Goal: Book appointment/travel/reservation

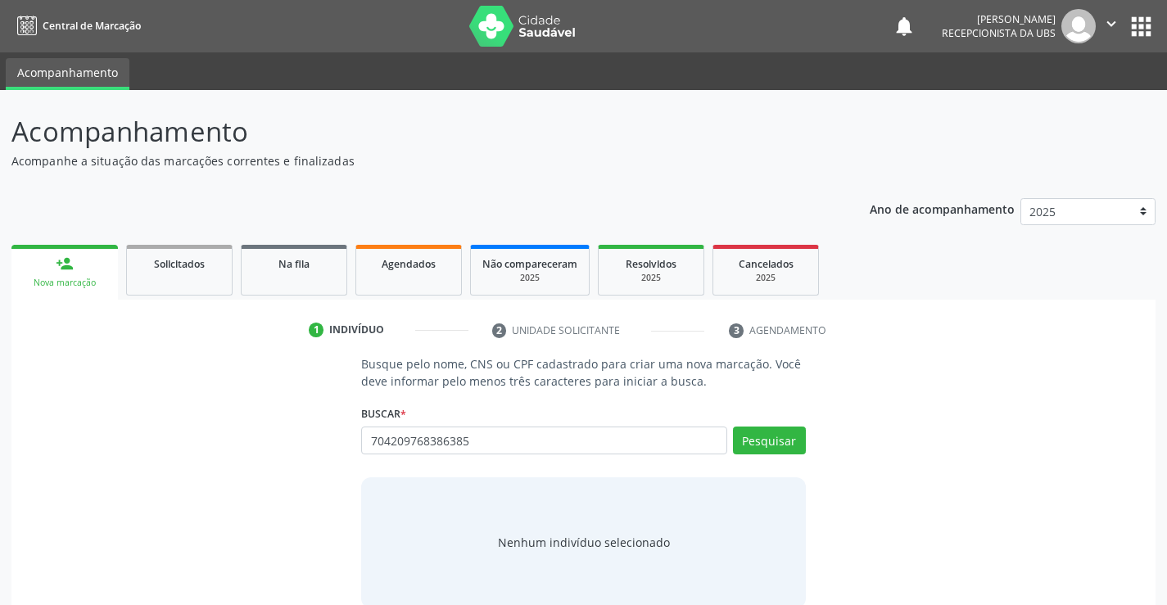
type input "704209768386385"
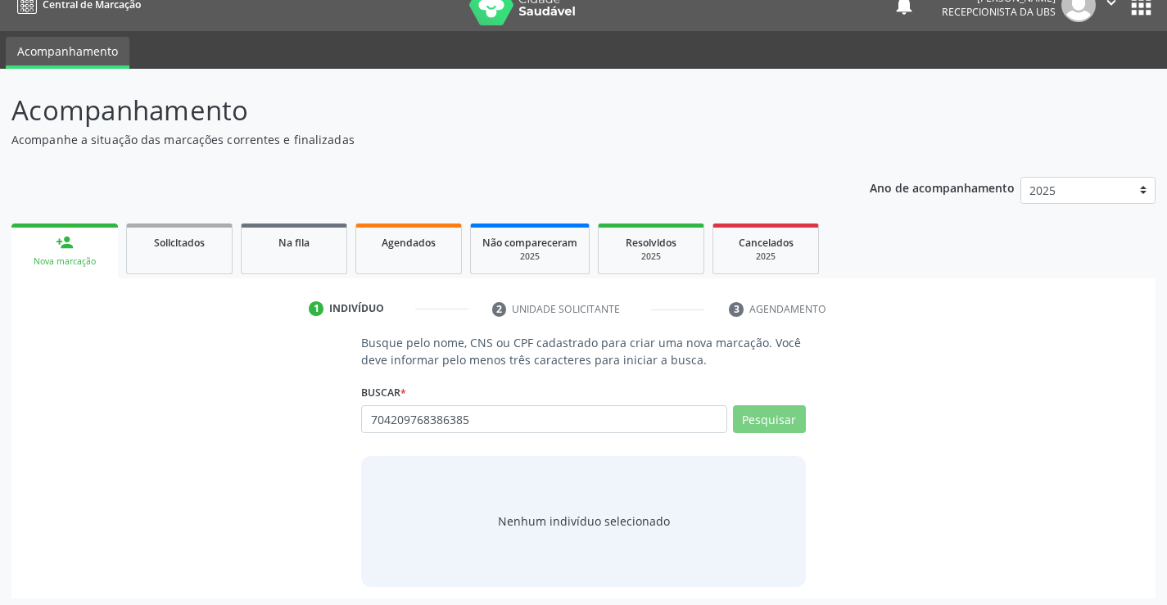
scroll to position [26, 0]
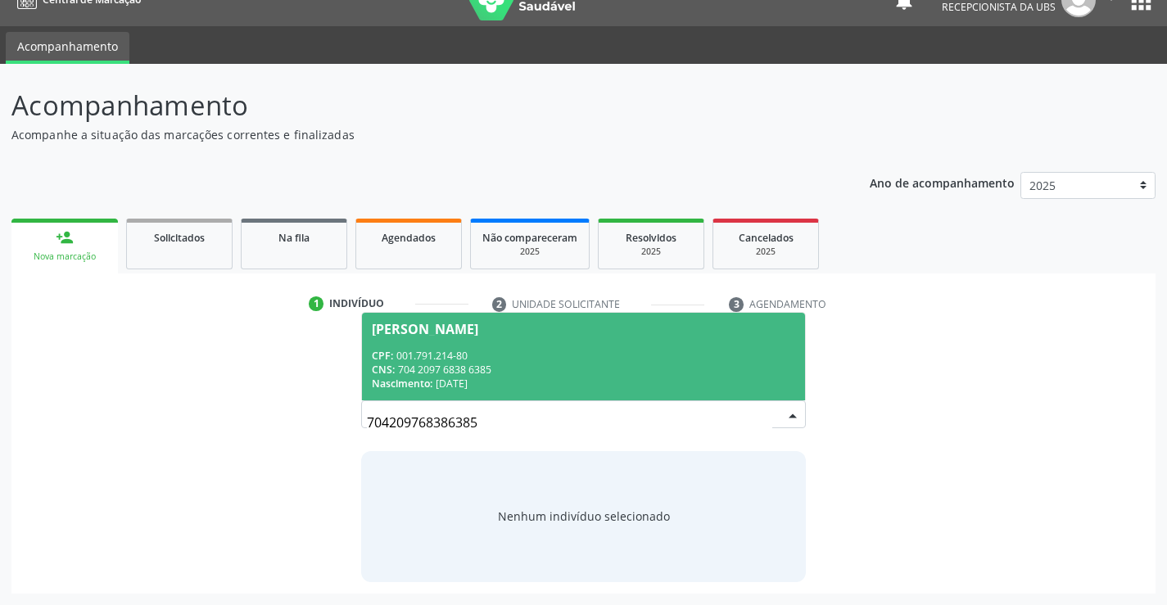
click at [668, 354] on div "CPF: 001.791.214-80" at bounding box center [583, 356] width 423 height 14
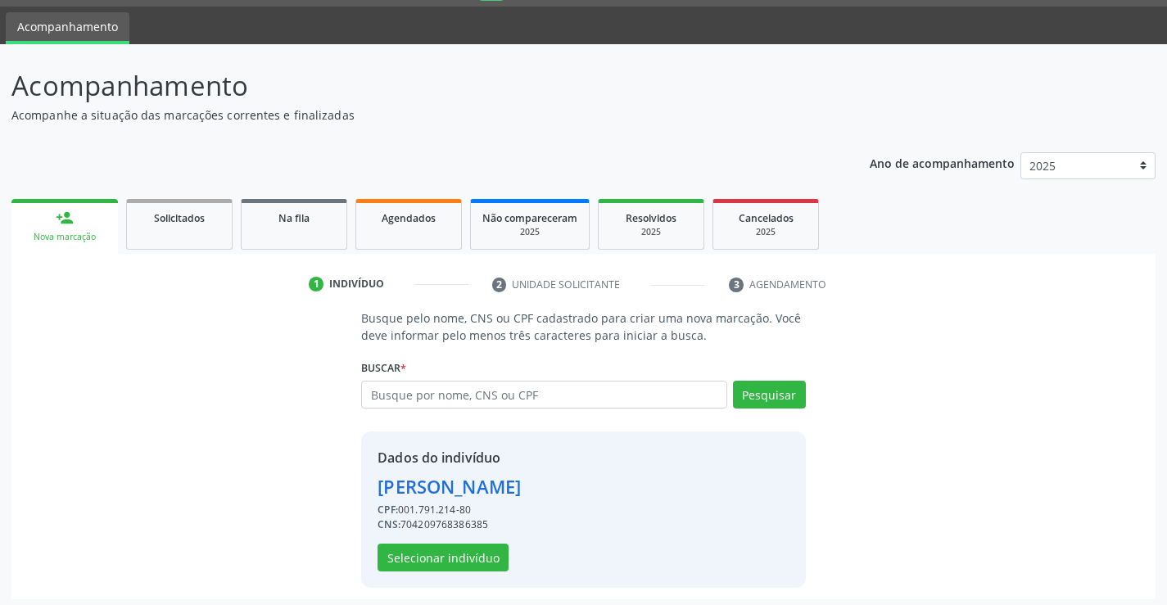
scroll to position [52, 0]
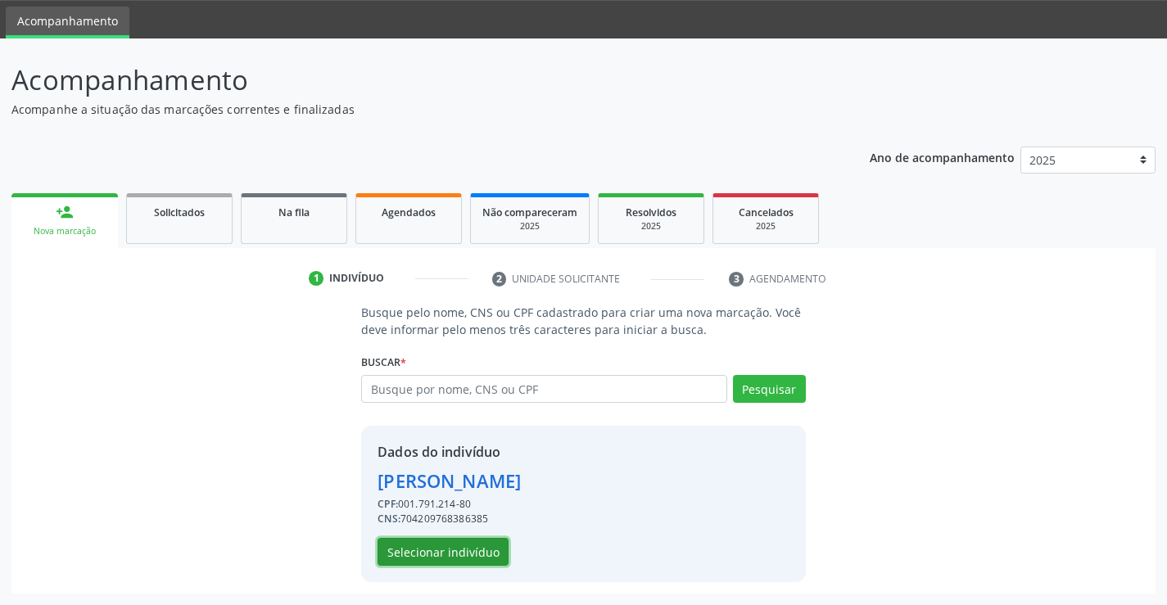
click at [463, 552] on button "Selecionar indivíduo" at bounding box center [442, 552] width 131 height 28
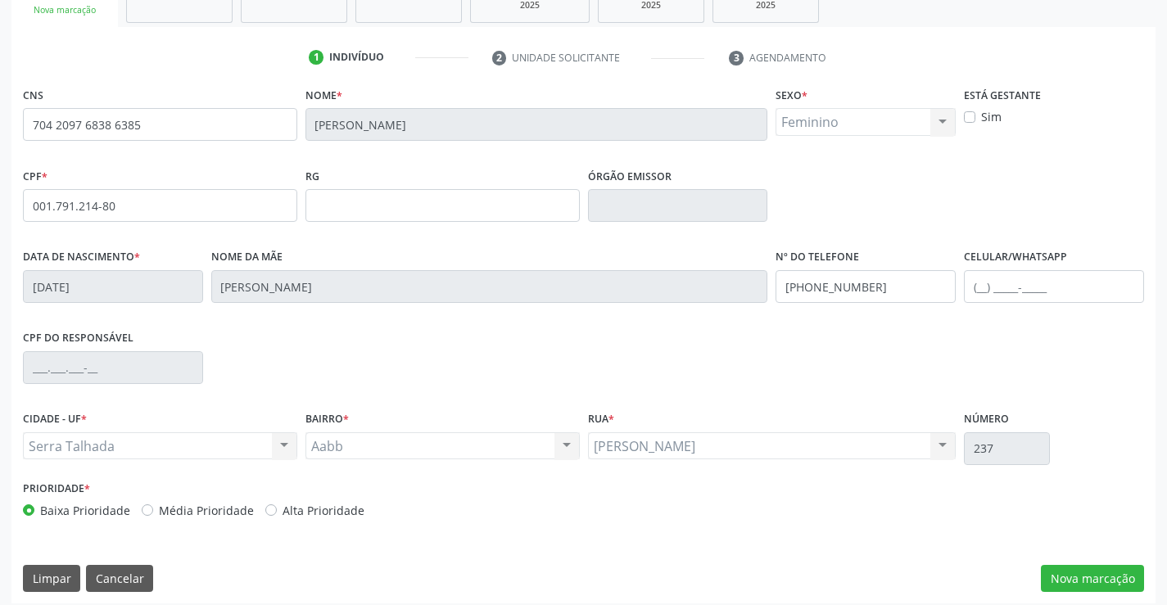
scroll to position [283, 0]
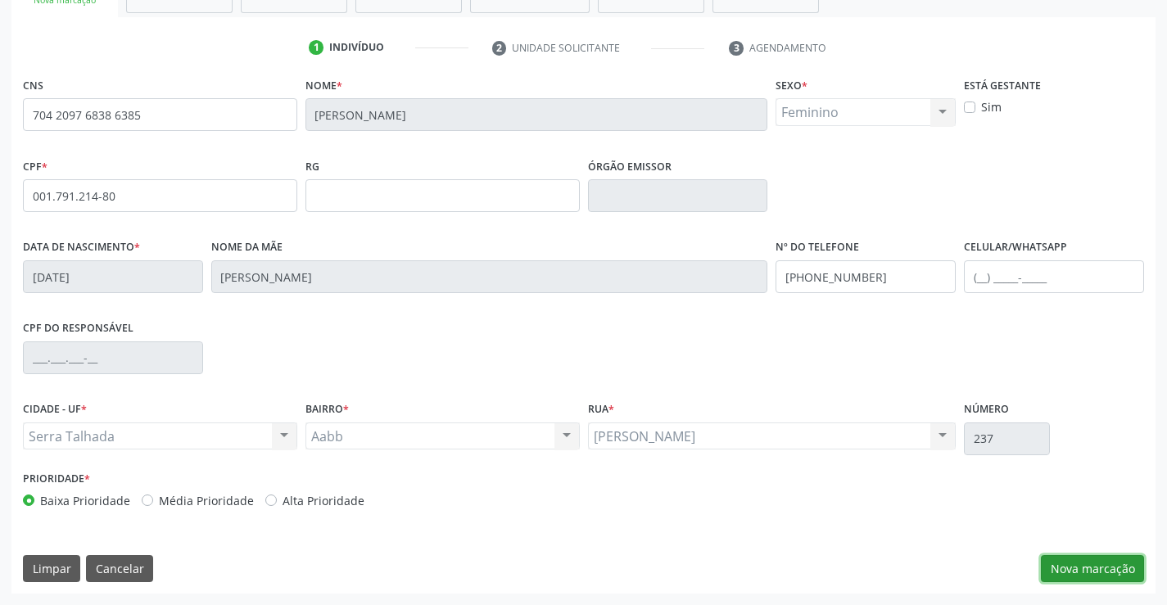
click at [1063, 556] on button "Nova marcação" at bounding box center [1092, 569] width 103 height 28
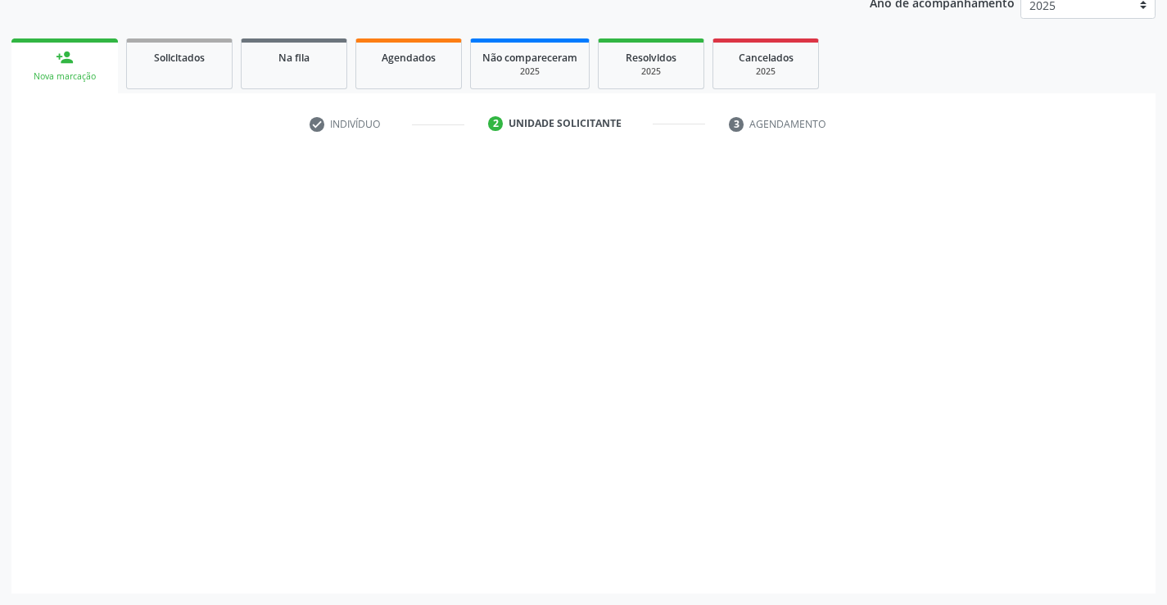
scroll to position [206, 0]
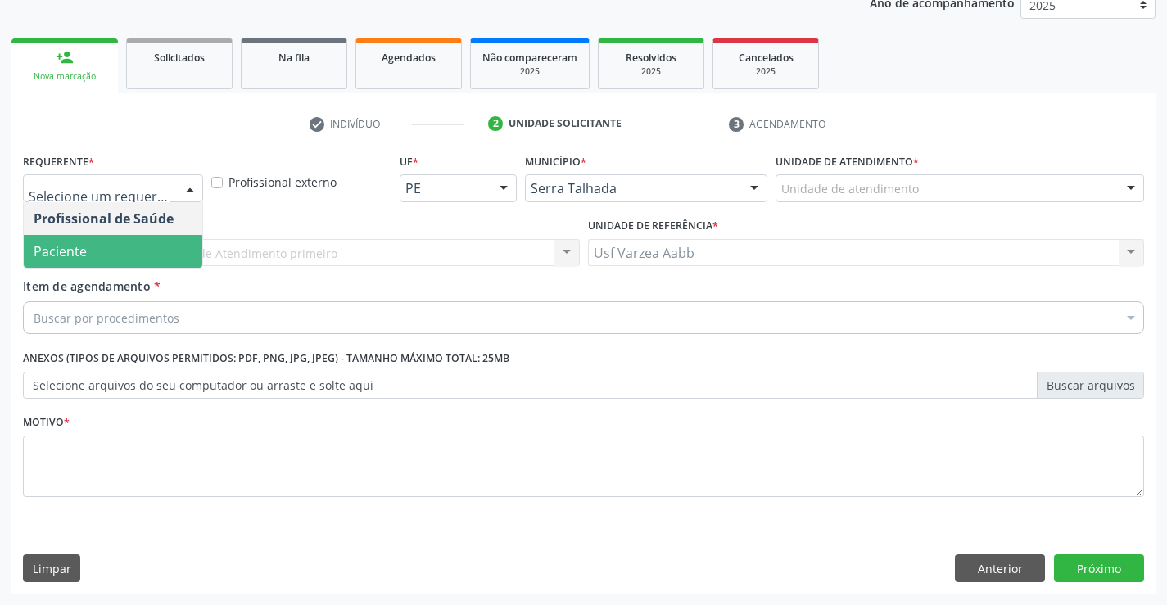
click at [67, 254] on span "Paciente" at bounding box center [60, 251] width 53 height 18
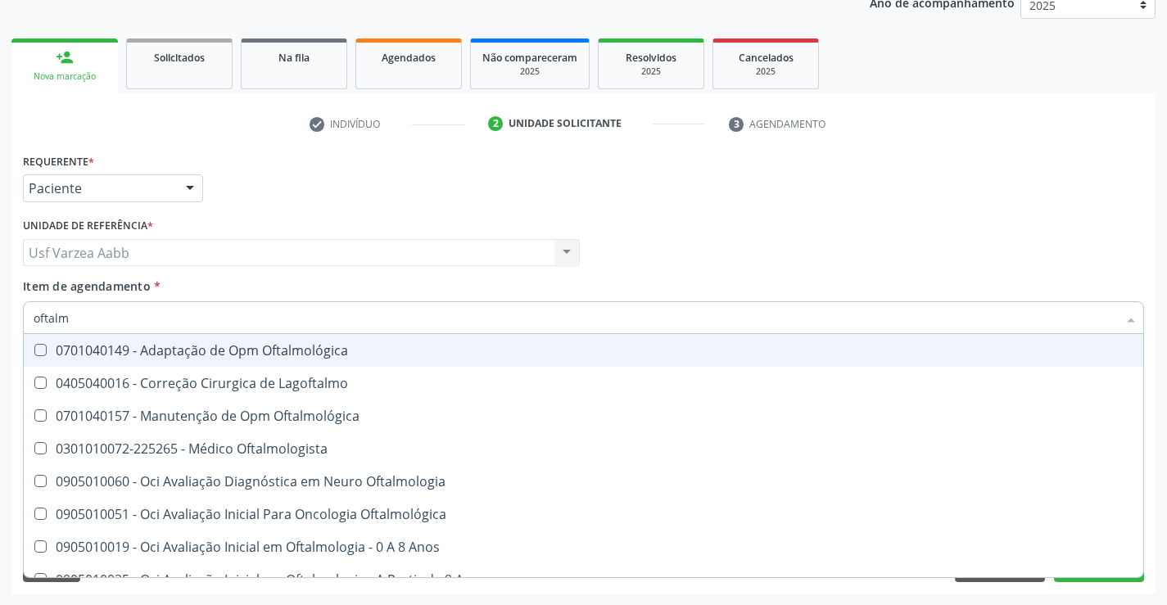
type input "oftalmo"
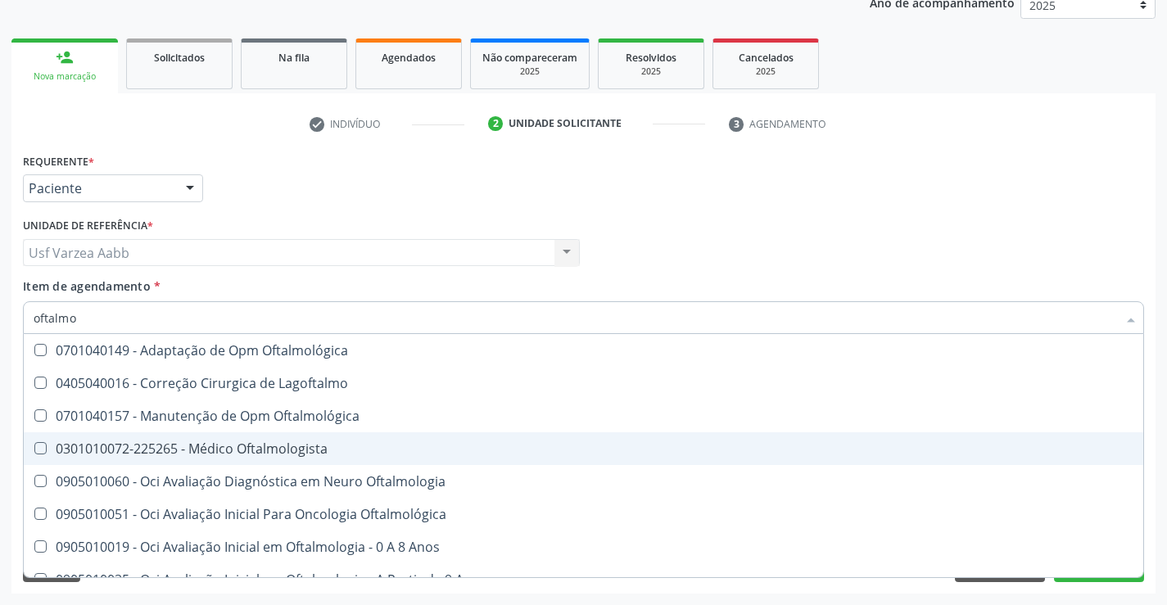
click at [217, 445] on div "0301010072-225265 - Médico Oftalmologista" at bounding box center [584, 448] width 1100 height 13
checkbox Oftalmologista "true"
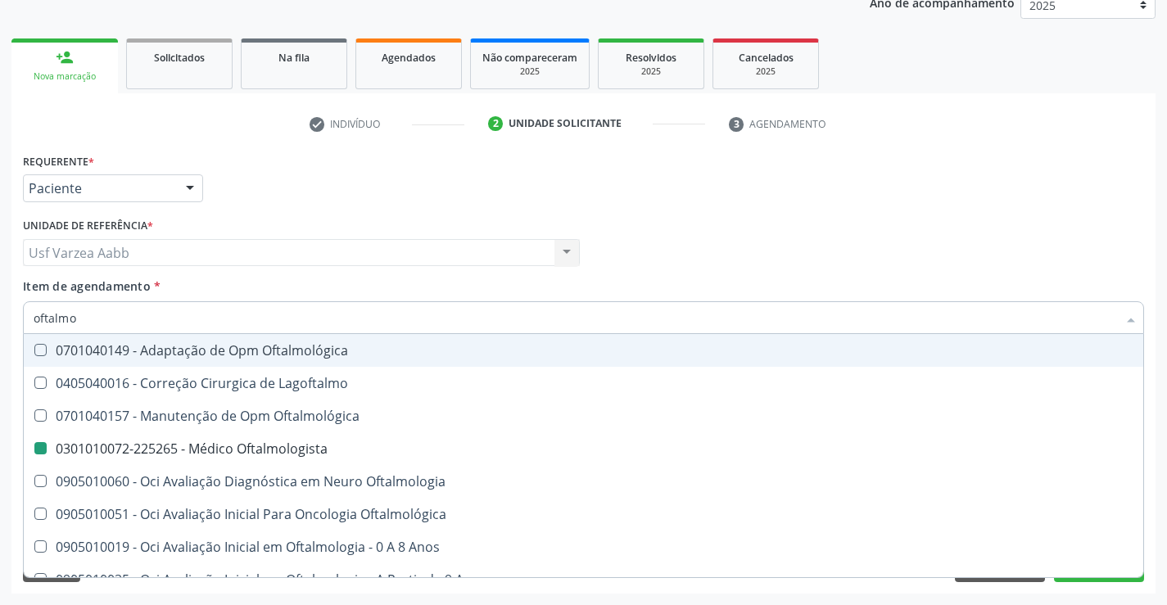
click at [499, 233] on div "Unidade de referência * Usf Varzea Aabb Usf Varzea Aabb Nenhum resultado encont…" at bounding box center [301, 240] width 557 height 52
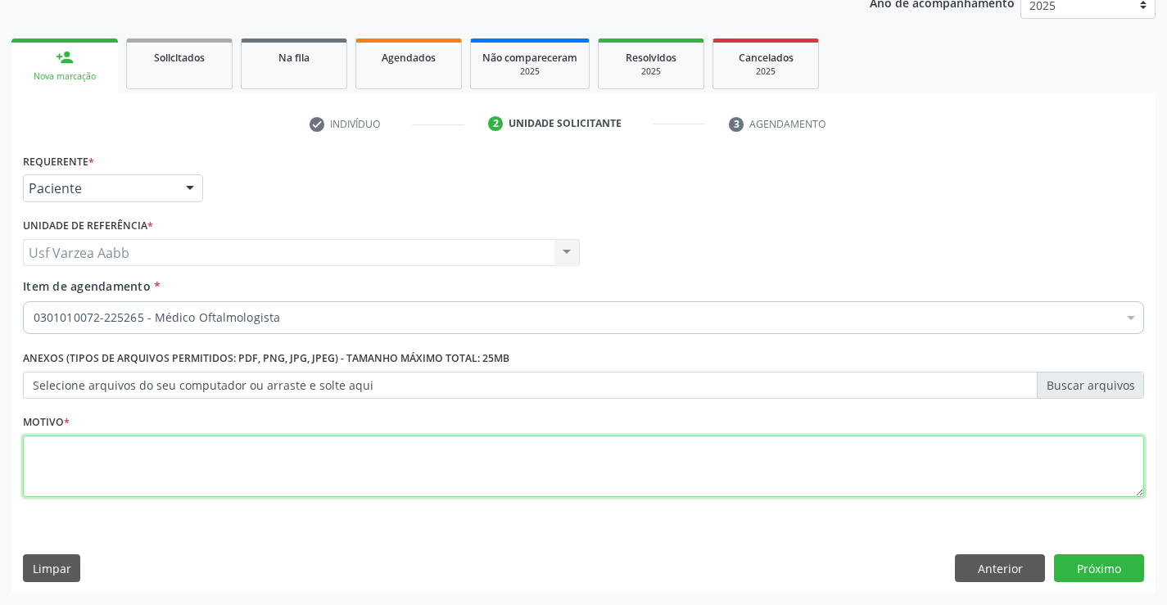
click at [386, 478] on textarea at bounding box center [583, 467] width 1121 height 62
type textarea "x"
click at [1131, 568] on button "Próximo" at bounding box center [1099, 568] width 90 height 28
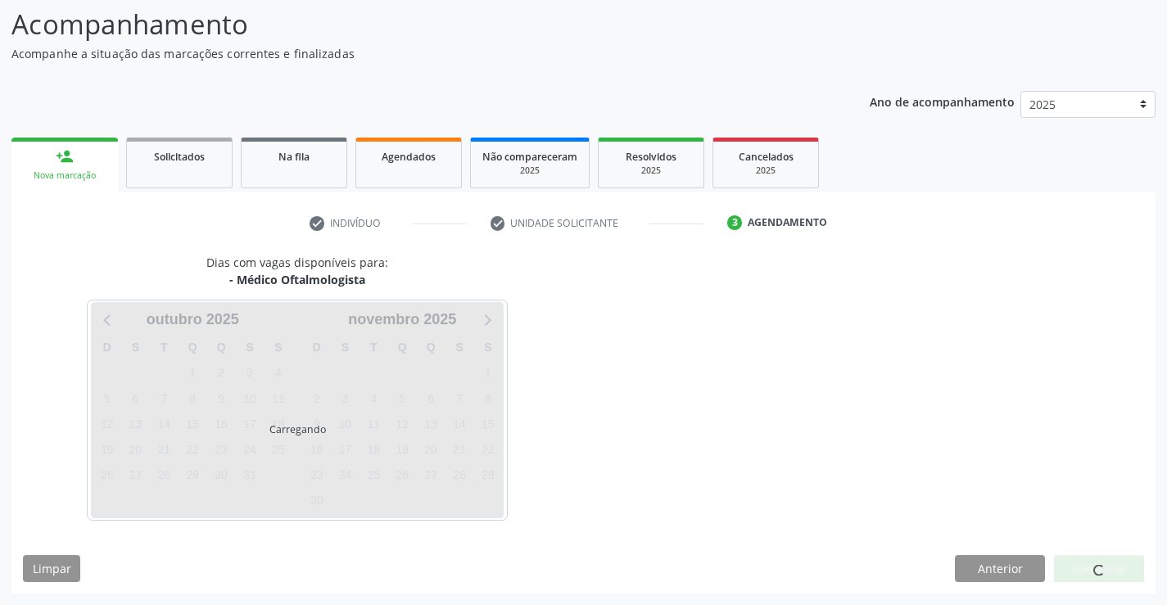
scroll to position [107, 0]
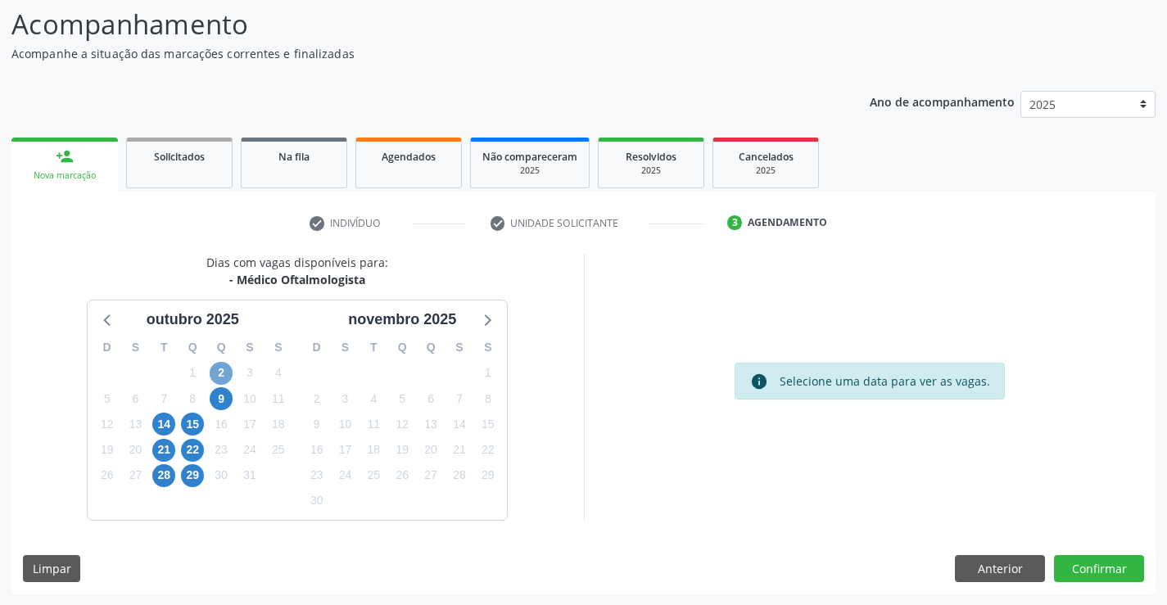
click at [220, 368] on span "2" at bounding box center [221, 373] width 23 height 23
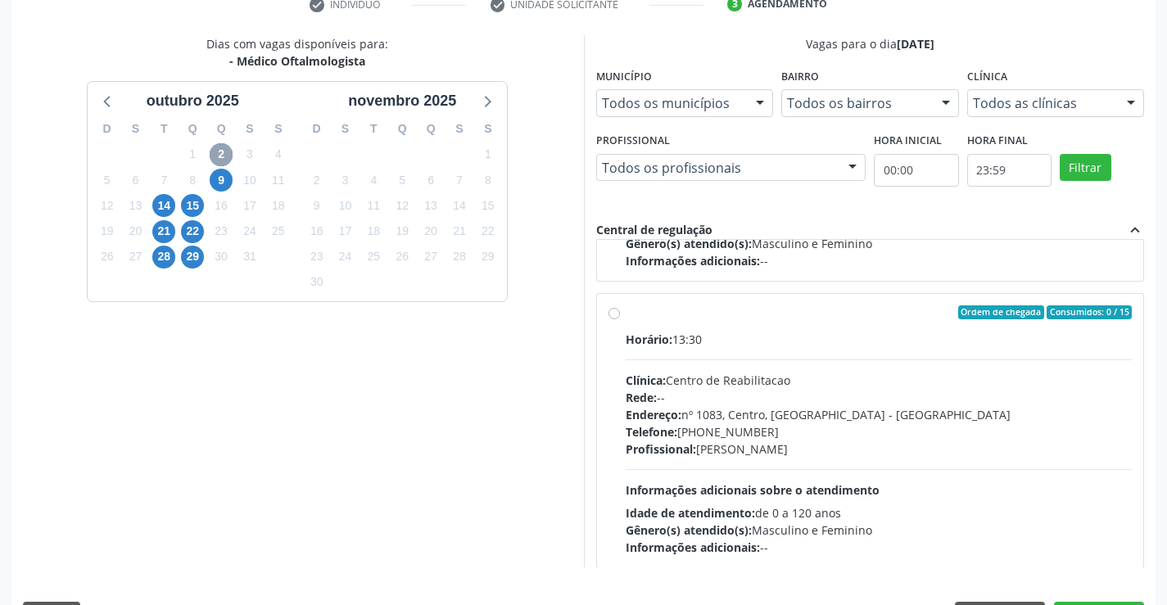
scroll to position [0, 0]
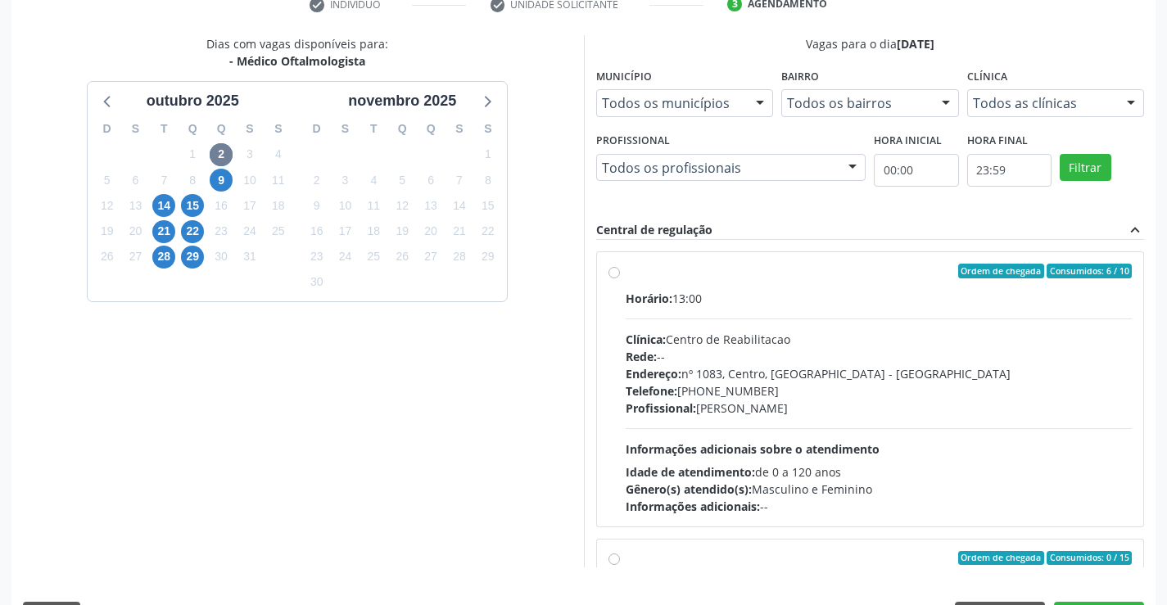
click at [613, 265] on div "Ordem de chegada Consumidos: 6 / 10 Horário: 13:00 Clínica: Centro de Reabilita…" at bounding box center [870, 389] width 524 height 251
radio input "true"
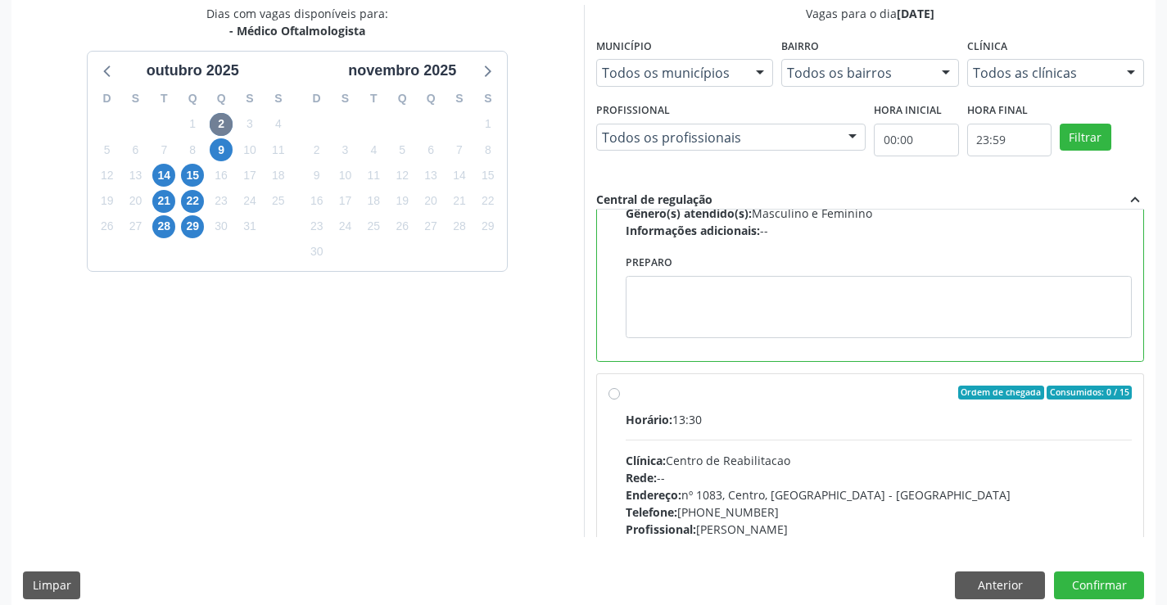
scroll to position [373, 0]
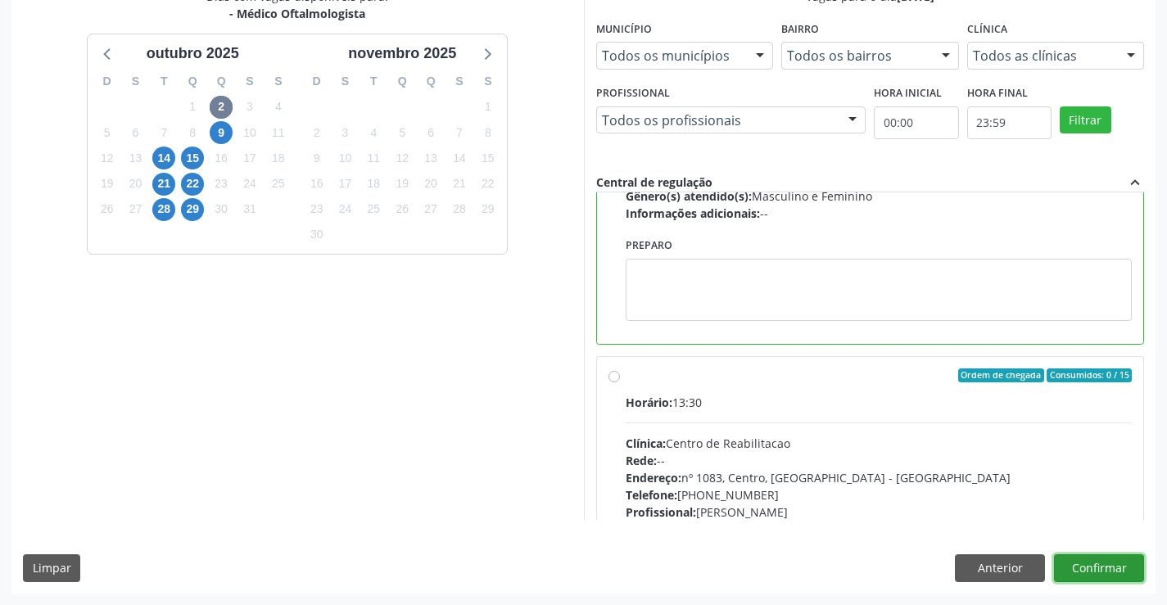
click at [1126, 579] on button "Confirmar" at bounding box center [1099, 568] width 90 height 28
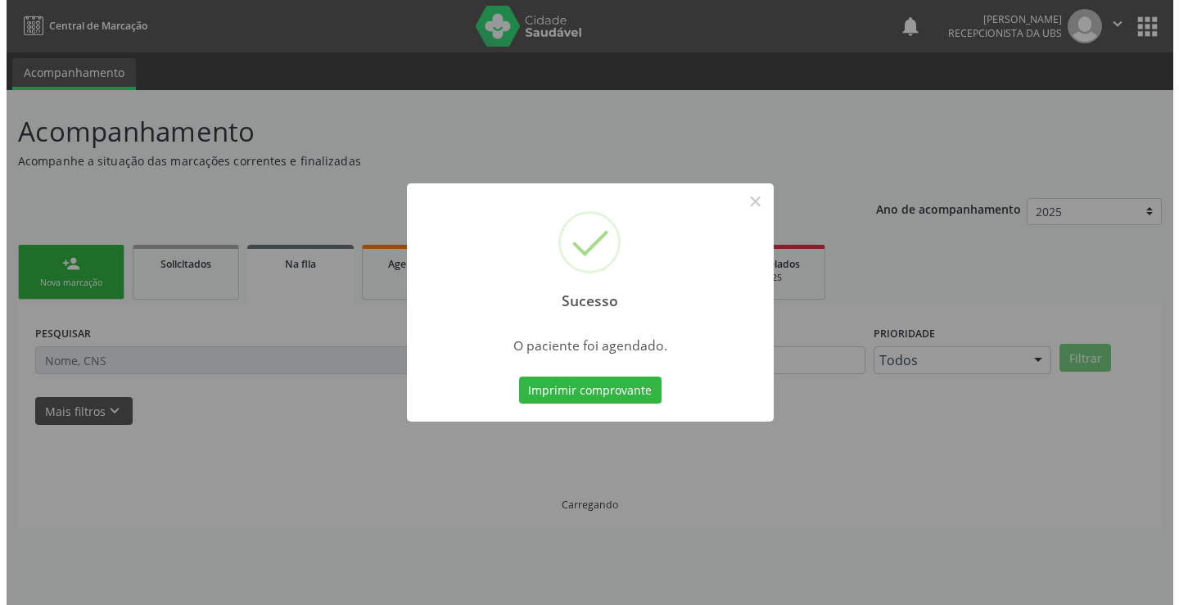
scroll to position [0, 0]
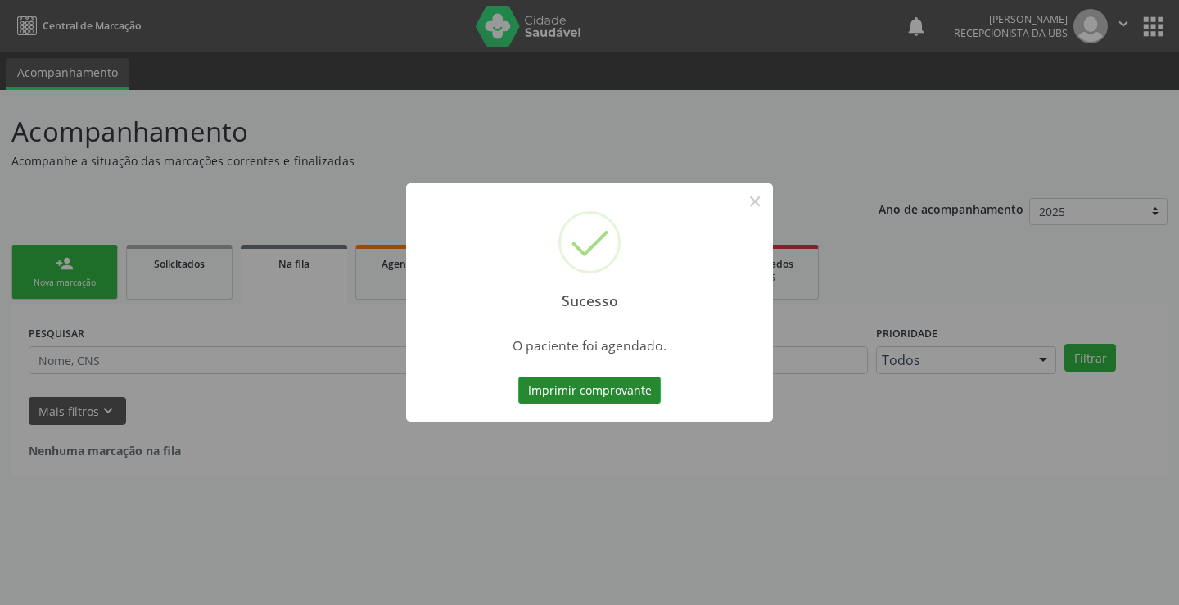
click at [613, 404] on button "Imprimir comprovante" at bounding box center [589, 391] width 142 height 28
